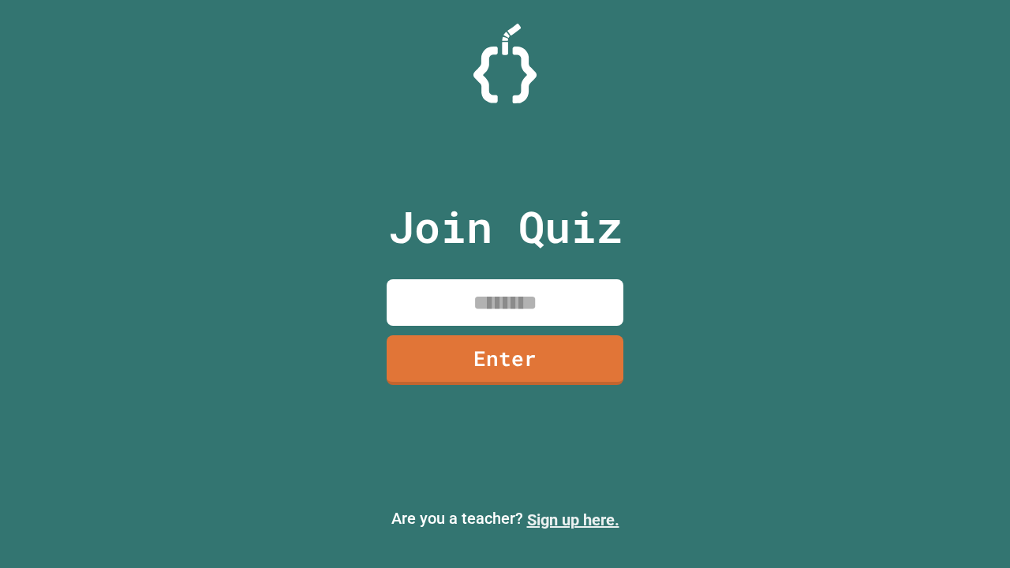
click at [573, 520] on link "Sign up here." at bounding box center [573, 520] width 92 height 19
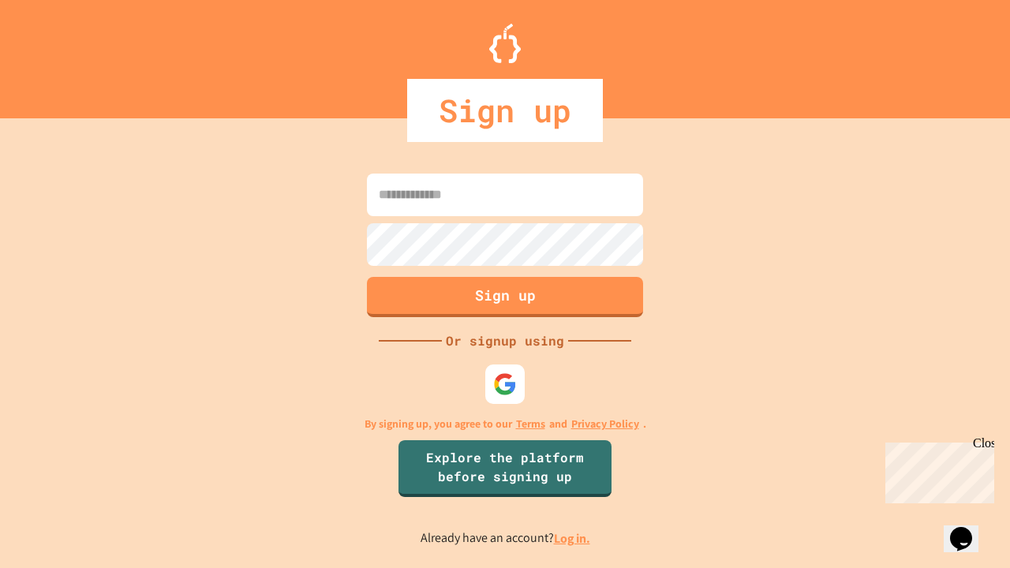
click at [573, 538] on link "Log in." at bounding box center [572, 538] width 36 height 17
